Goal: Information Seeking & Learning: Learn about a topic

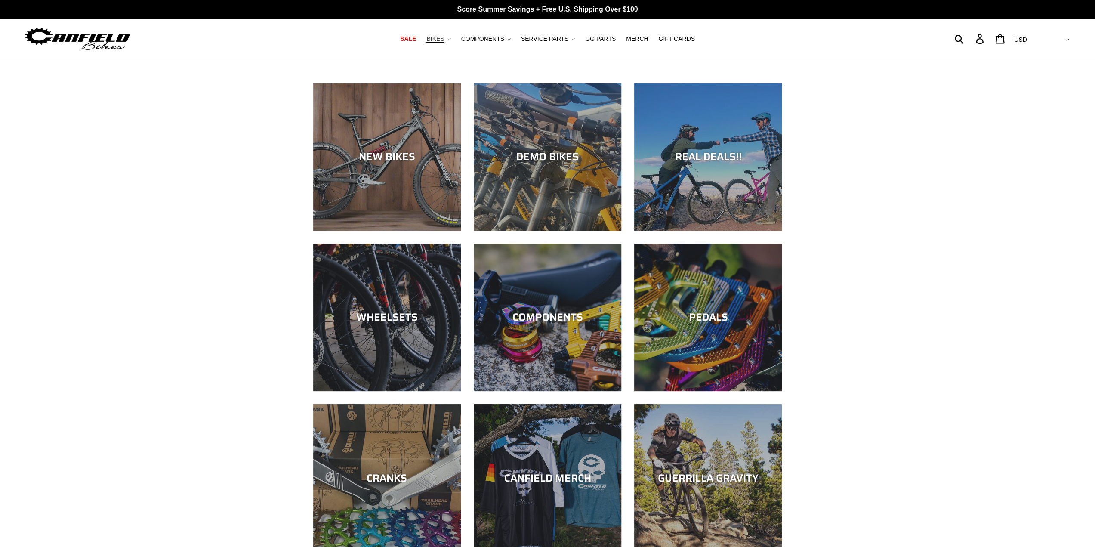
click at [452, 38] on button "BIKES .cls-1{fill:#231f20}" at bounding box center [438, 39] width 33 height 12
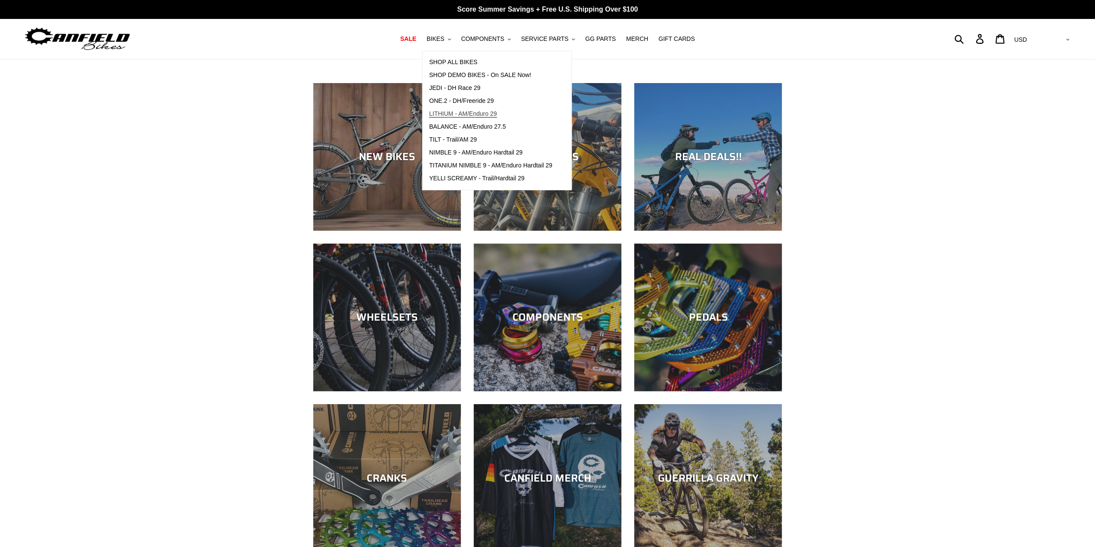
click at [462, 114] on span "LITHIUM - AM/Enduro 29" at bounding box center [463, 113] width 68 height 7
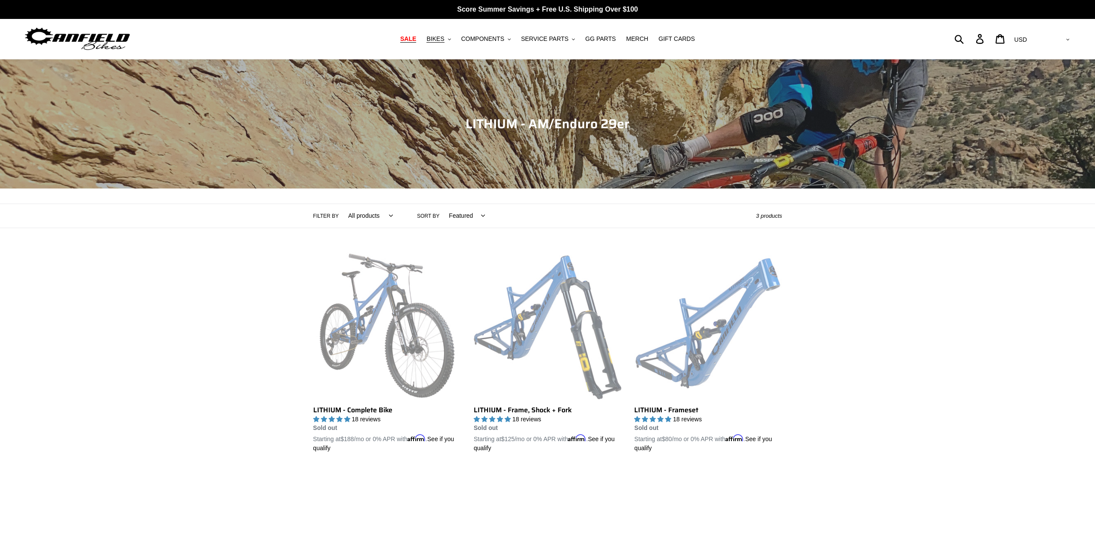
click at [416, 37] on span "SALE" at bounding box center [408, 38] width 16 height 7
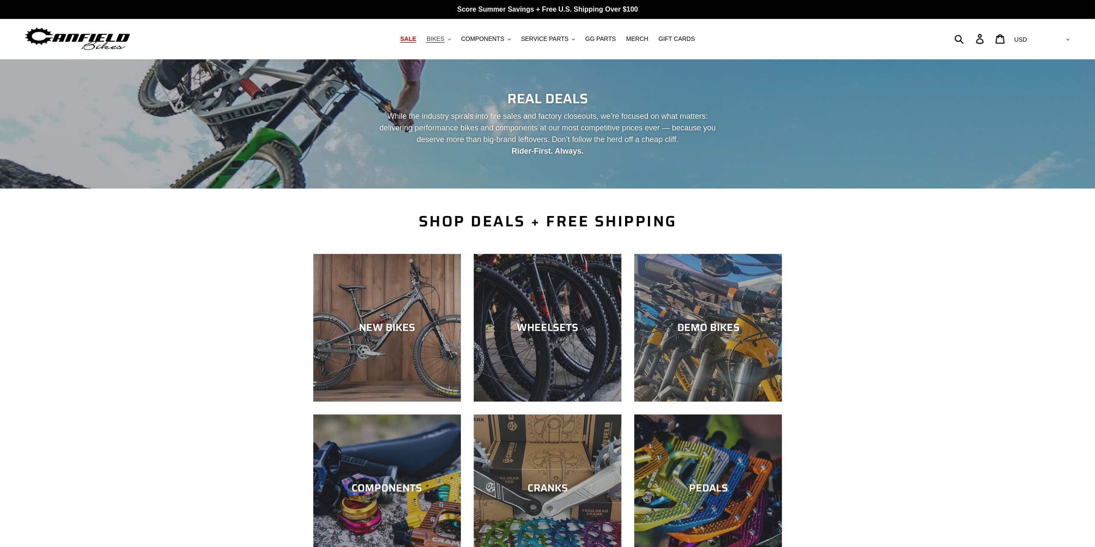
click at [454, 38] on button "BIKES .cls-1{fill:#231f20}" at bounding box center [438, 39] width 33 height 12
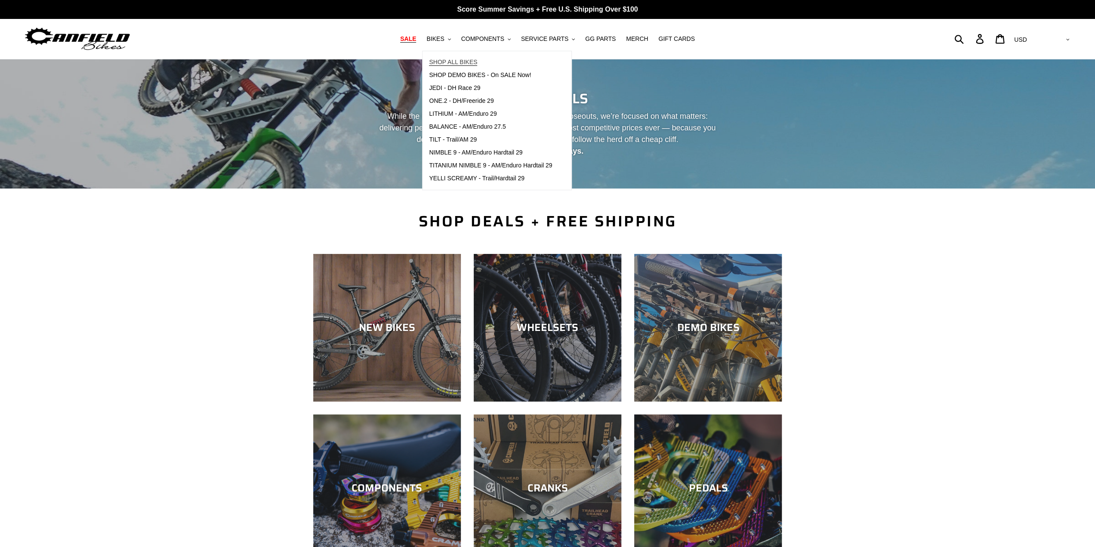
click at [469, 65] on span "SHOP ALL BIKES" at bounding box center [453, 61] width 48 height 7
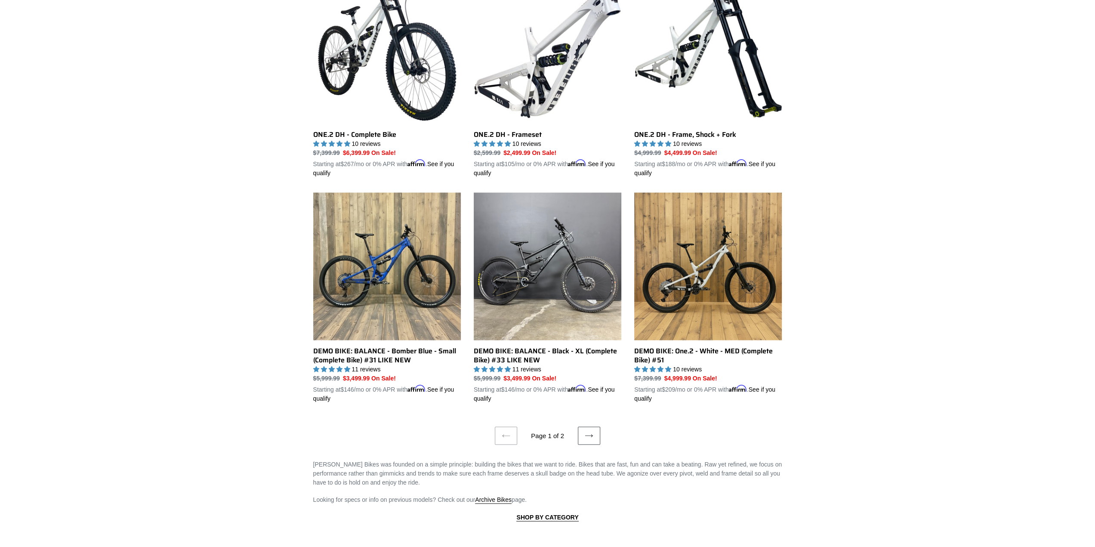
scroll to position [1634, 0]
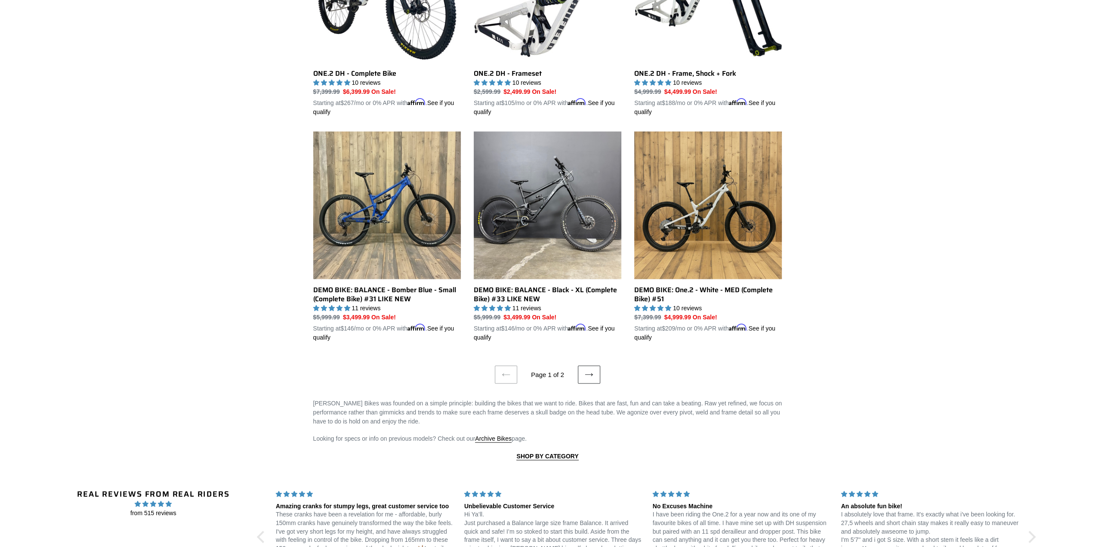
click at [588, 370] on icon at bounding box center [589, 374] width 9 height 9
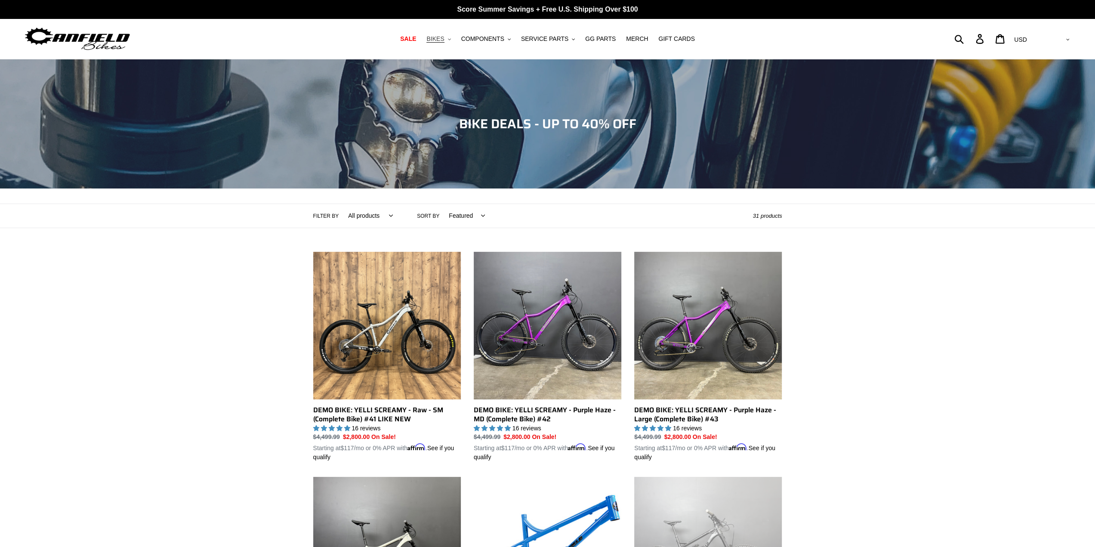
click at [444, 39] on span "BIKES" at bounding box center [435, 38] width 18 height 7
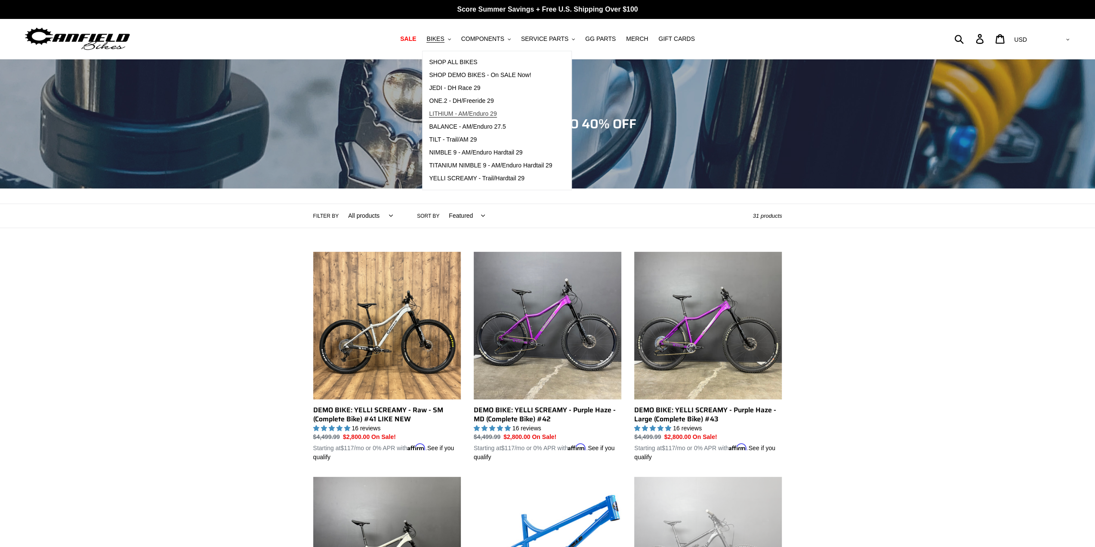
click at [472, 116] on span "LITHIUM - AM/Enduro 29" at bounding box center [463, 113] width 68 height 7
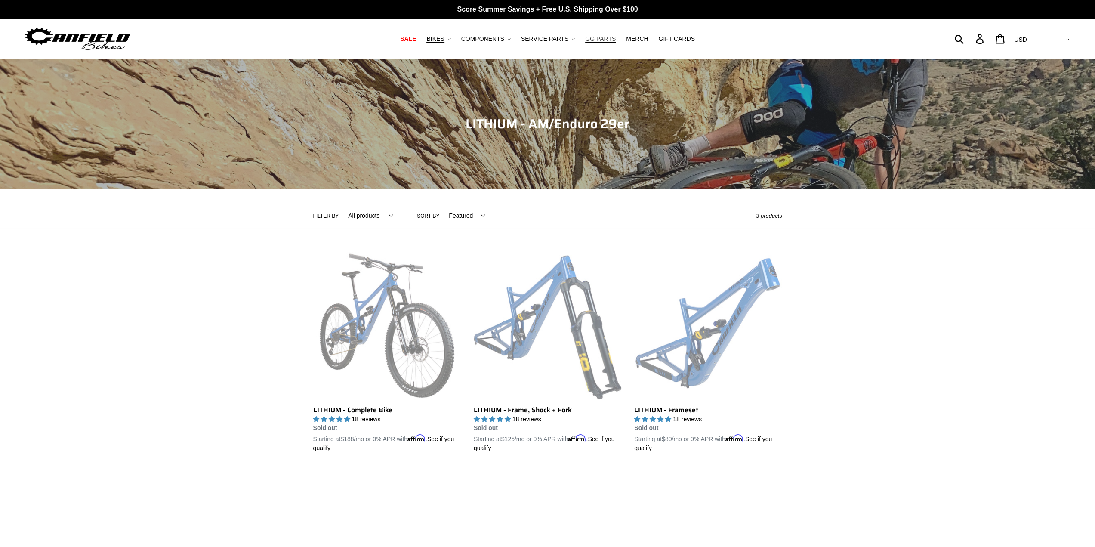
click at [602, 37] on span "GG PARTS" at bounding box center [600, 38] width 31 height 7
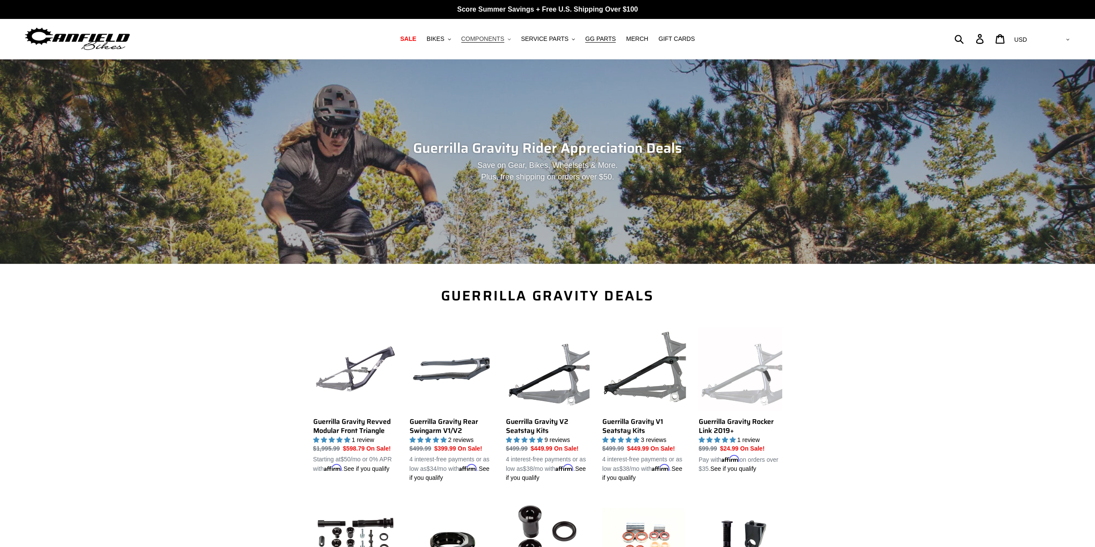
click at [499, 35] on span "COMPONENTS" at bounding box center [482, 38] width 43 height 7
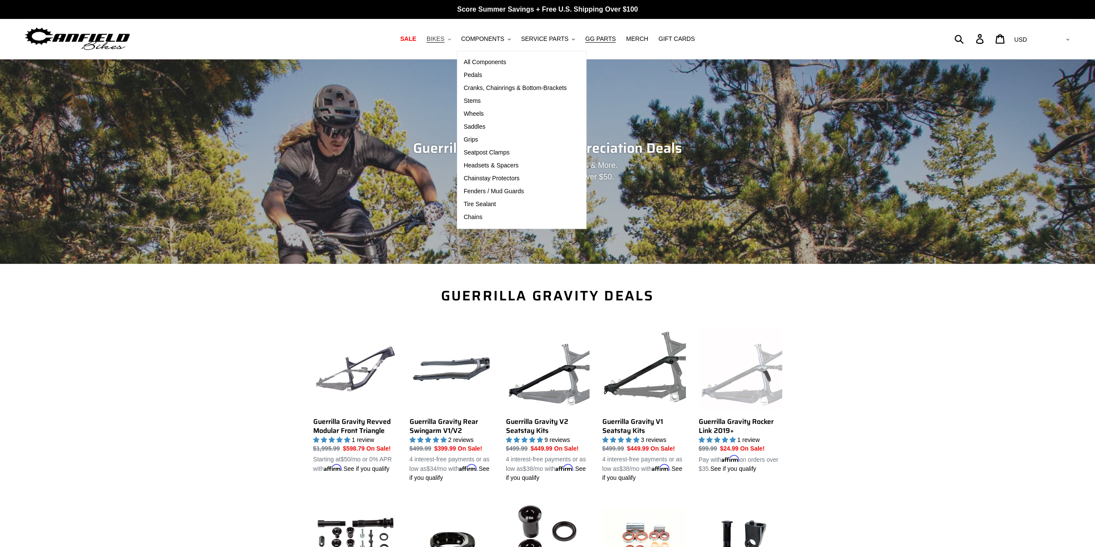
click at [453, 39] on button "BIKES .cls-1{fill:#231f20}" at bounding box center [438, 39] width 33 height 12
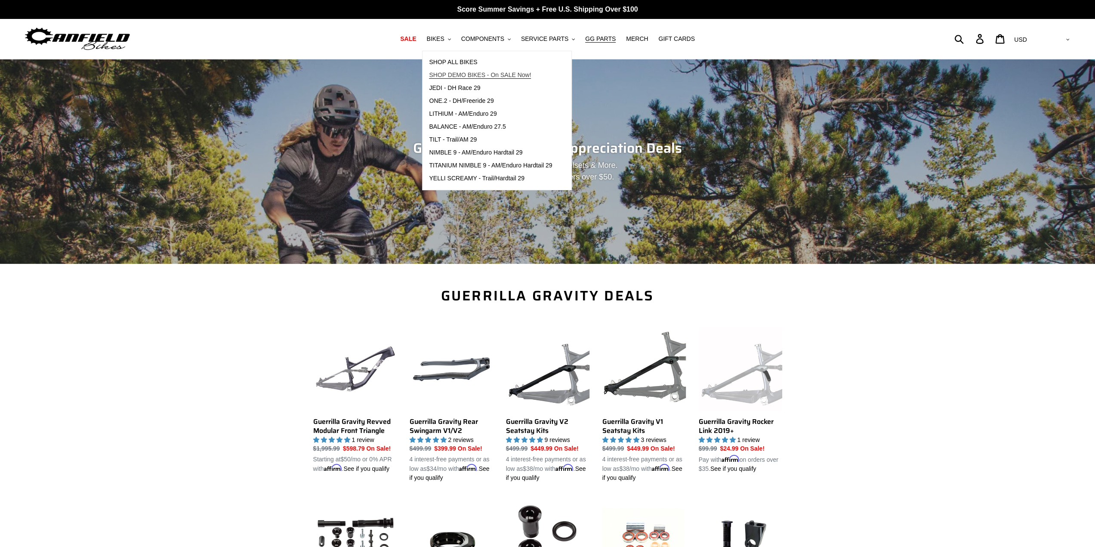
click at [471, 73] on span "SHOP DEMO BIKES - On SALE Now!" at bounding box center [480, 74] width 102 height 7
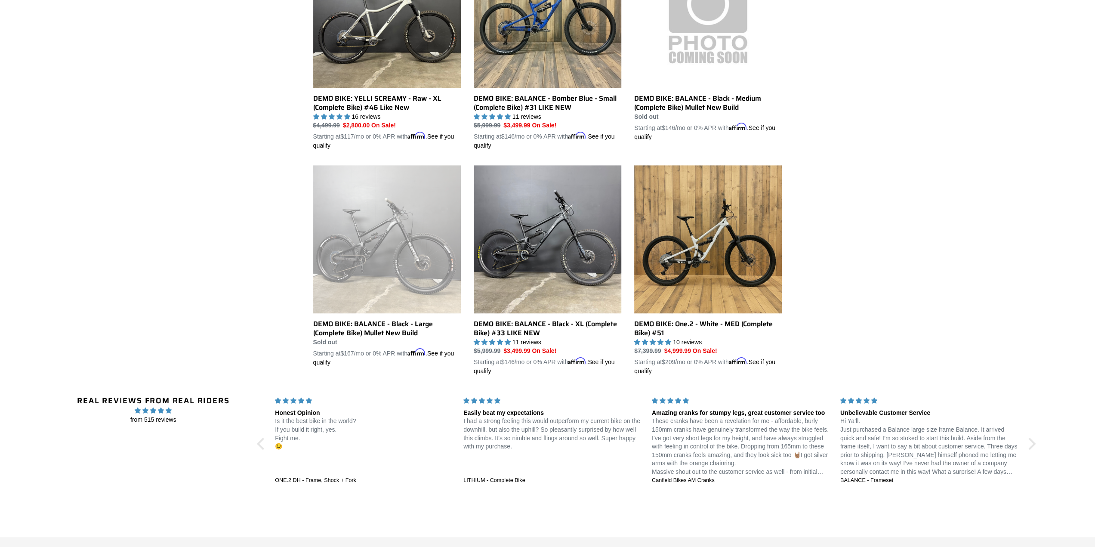
scroll to position [430, 0]
